Goal: Task Accomplishment & Management: Use online tool/utility

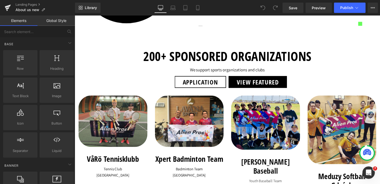
scroll to position [1375, 0]
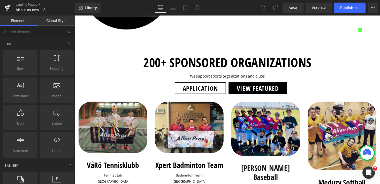
click at [201, 87] on div "application Button" at bounding box center [153, 90] width 153 height 12
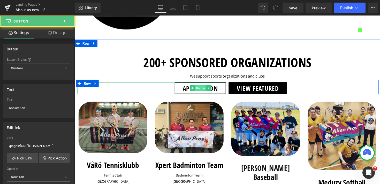
click at [201, 87] on span "Button" at bounding box center [203, 90] width 11 height 6
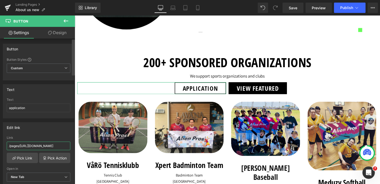
scroll to position [0, 52]
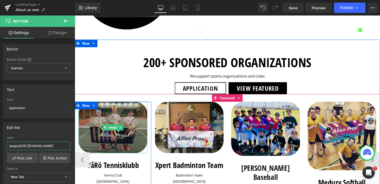
drag, startPoint x: 95, startPoint y: 162, endPoint x: 102, endPoint y: 150, distance: 14.4
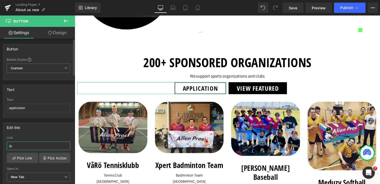
type input "/"
click at [21, 156] on link "Pick Link" at bounding box center [22, 158] width 31 height 10
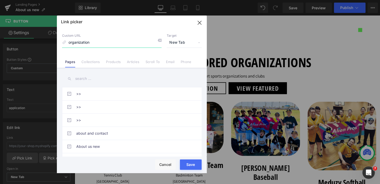
type input "organization"
click at [93, 82] on input "text" at bounding box center [132, 79] width 140 height 12
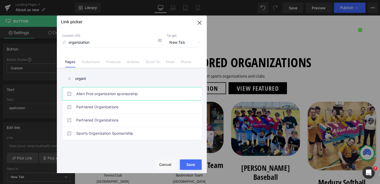
type input "organi"
click at [103, 94] on link "Alien Pros organization sponsorship" at bounding box center [133, 93] width 114 height 13
click at [190, 165] on div "Rendering Content" at bounding box center [190, 164] width 32 height 6
click at [194, 167] on button "Save" at bounding box center [191, 165] width 22 height 10
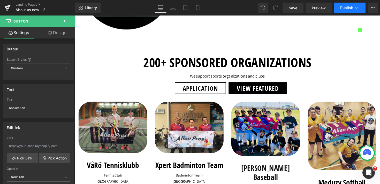
click at [352, 10] on button "Publish" at bounding box center [350, 8] width 32 height 10
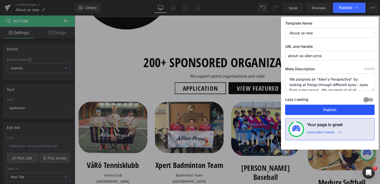
drag, startPoint x: 343, startPoint y: 108, endPoint x: 250, endPoint y: 12, distance: 133.2
click at [343, 108] on button "Publish" at bounding box center [330, 110] width 90 height 10
